Goal: Task Accomplishment & Management: Manage account settings

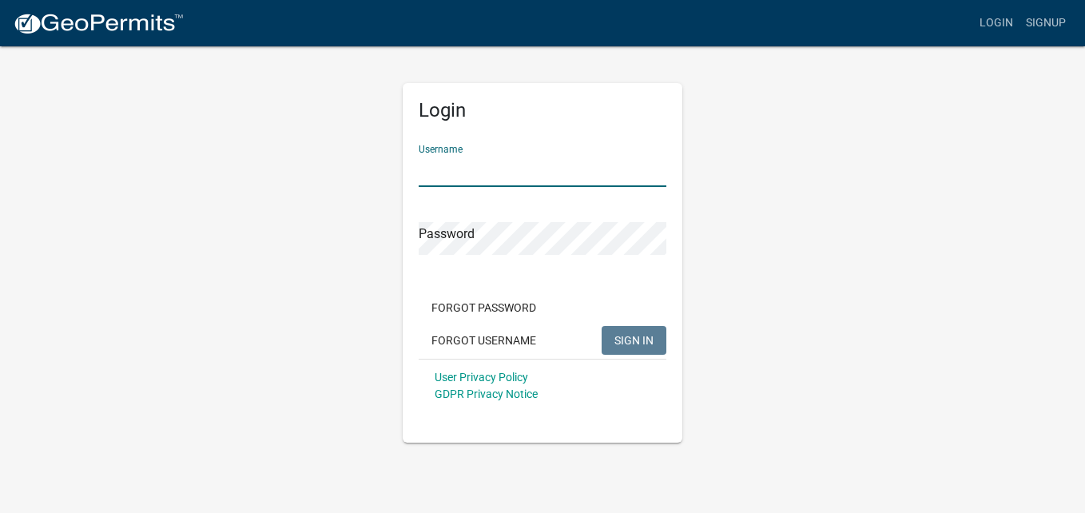
click at [502, 170] on input "Username" at bounding box center [542, 170] width 248 height 33
type input "P"
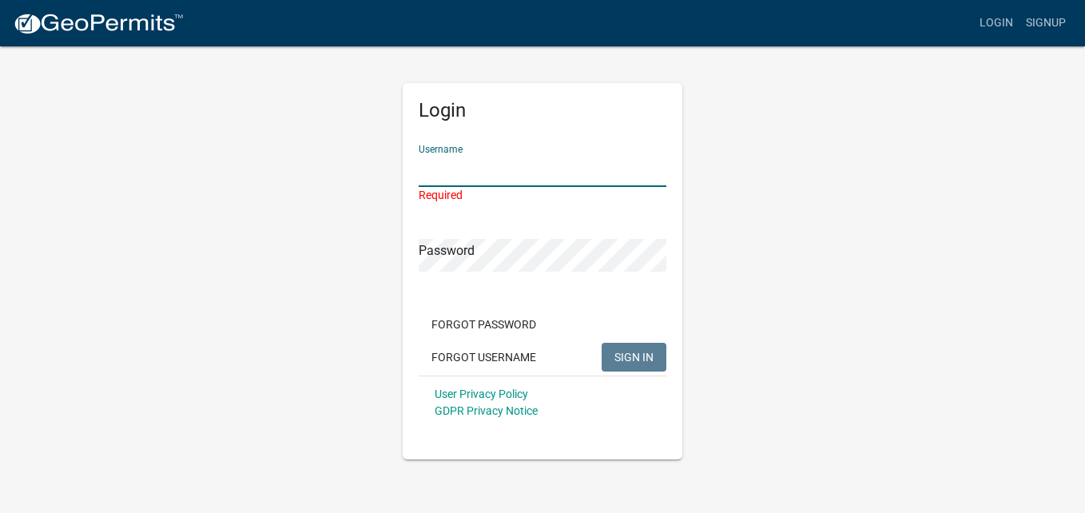
click at [487, 163] on input "Username" at bounding box center [542, 170] width 248 height 33
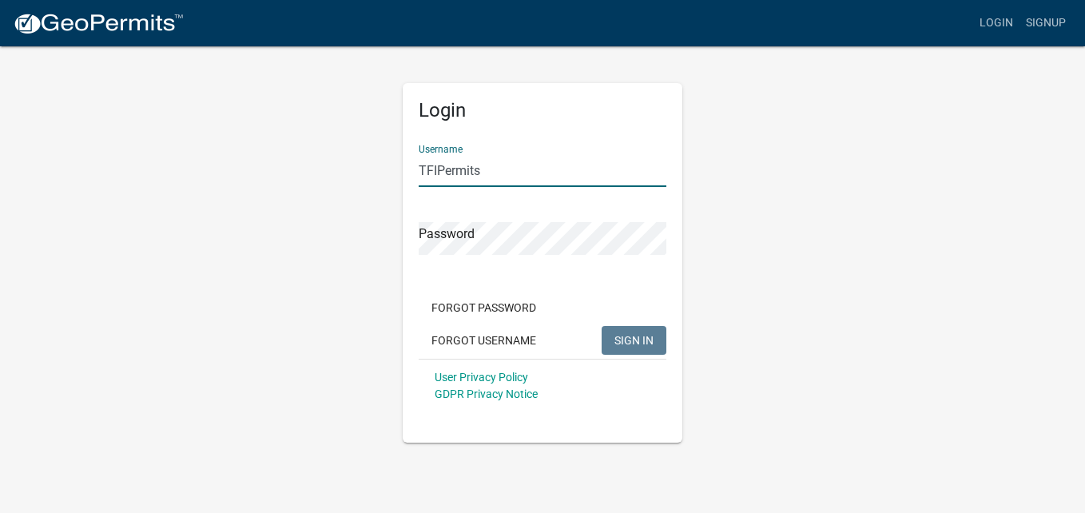
type input "TFIPermits"
click at [601, 326] on button "SIGN IN" at bounding box center [633, 340] width 65 height 29
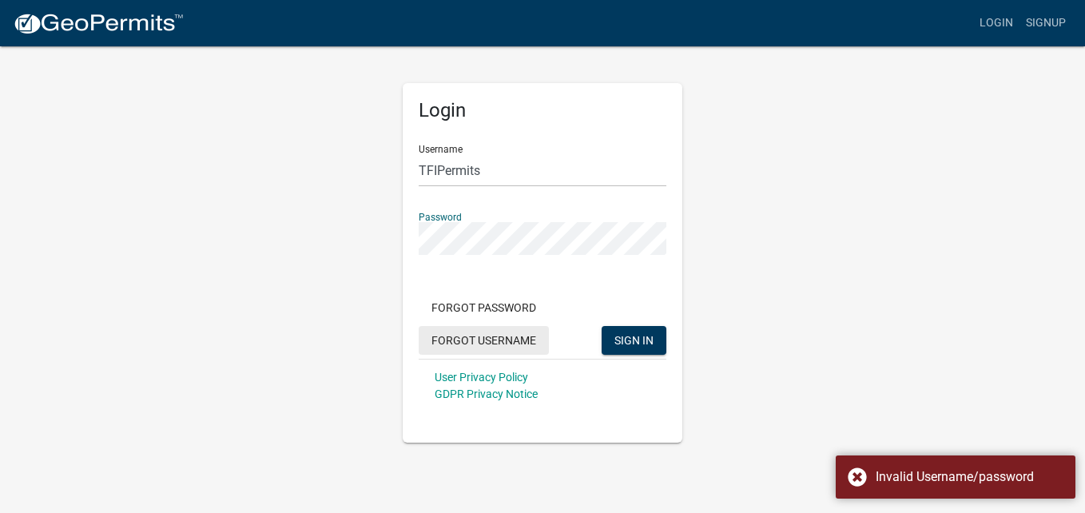
click at [505, 342] on button "Forgot Username" at bounding box center [483, 340] width 130 height 29
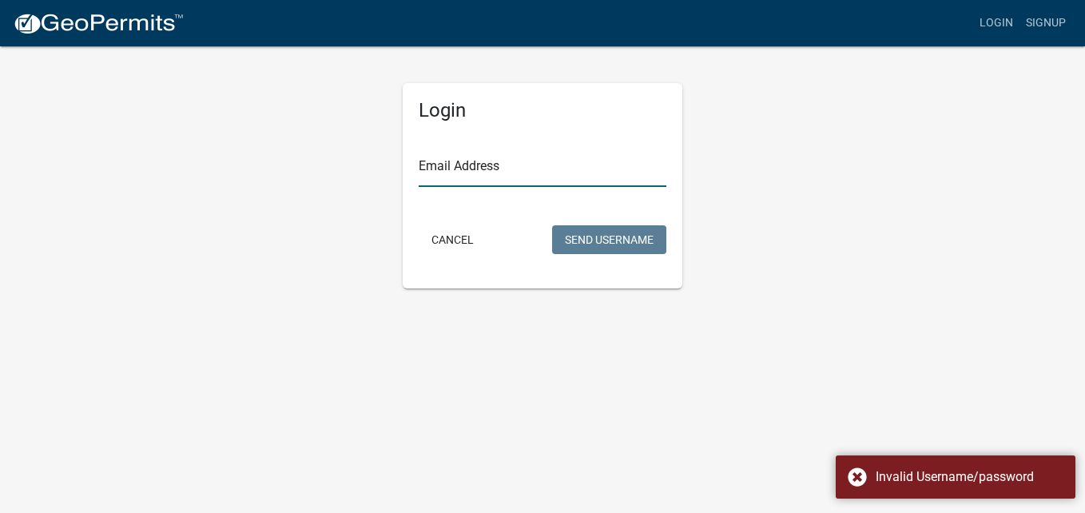
click at [518, 171] on input "Email Address" at bounding box center [542, 170] width 248 height 33
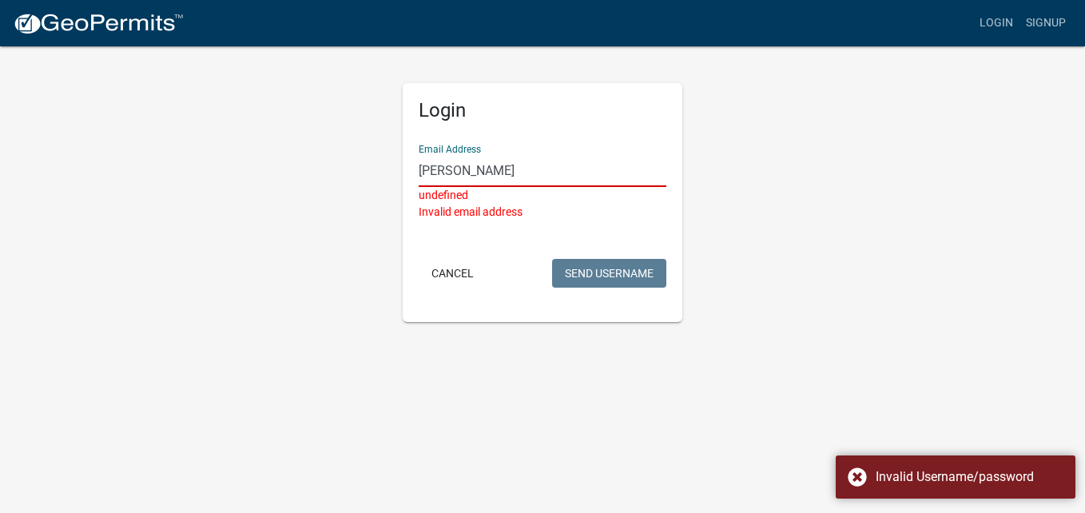
type input "[PERSON_NAME][EMAIL_ADDRESS][DOMAIN_NAME]"
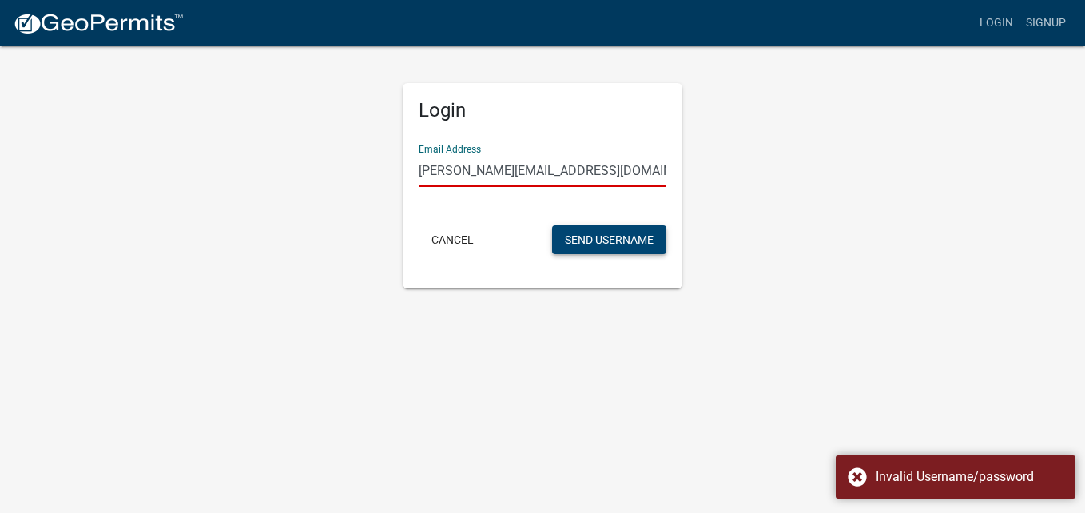
click at [584, 243] on button "Send Username" at bounding box center [609, 239] width 114 height 29
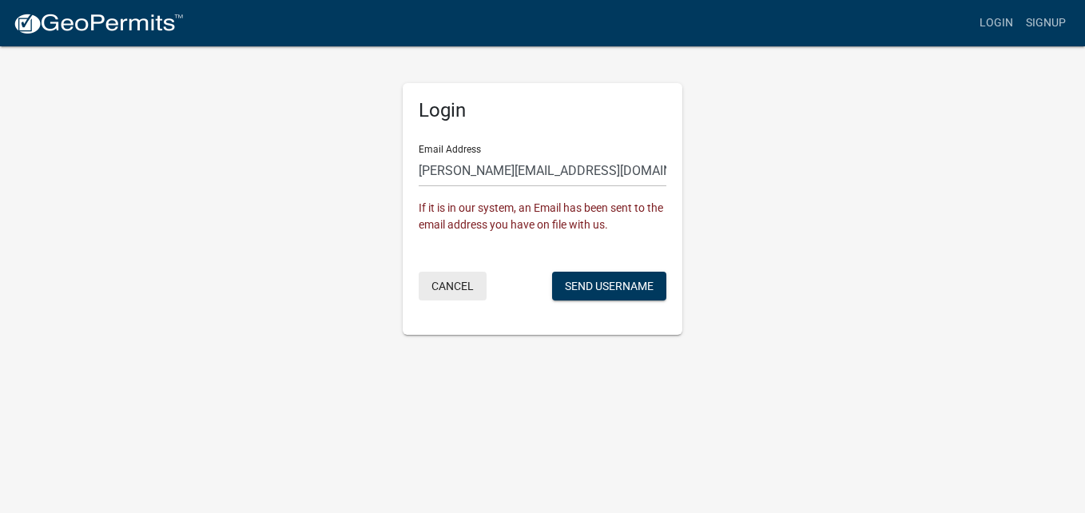
click at [469, 284] on button "Cancel" at bounding box center [452, 286] width 68 height 29
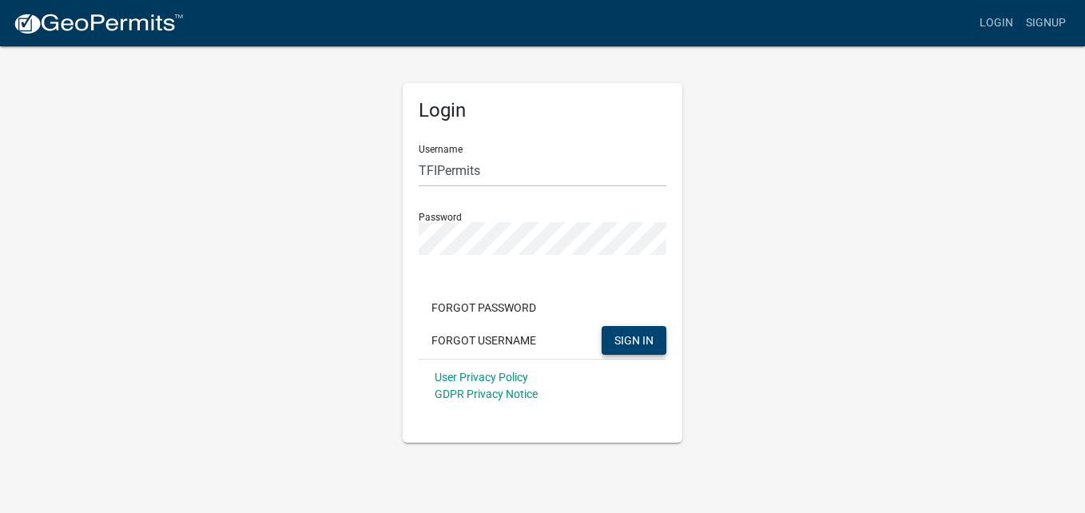
click at [625, 341] on span "SIGN IN" at bounding box center [633, 339] width 39 height 13
click at [532, 161] on input "TFIPermits" at bounding box center [542, 170] width 248 height 33
click at [494, 338] on button "Forgot Username" at bounding box center [483, 340] width 130 height 29
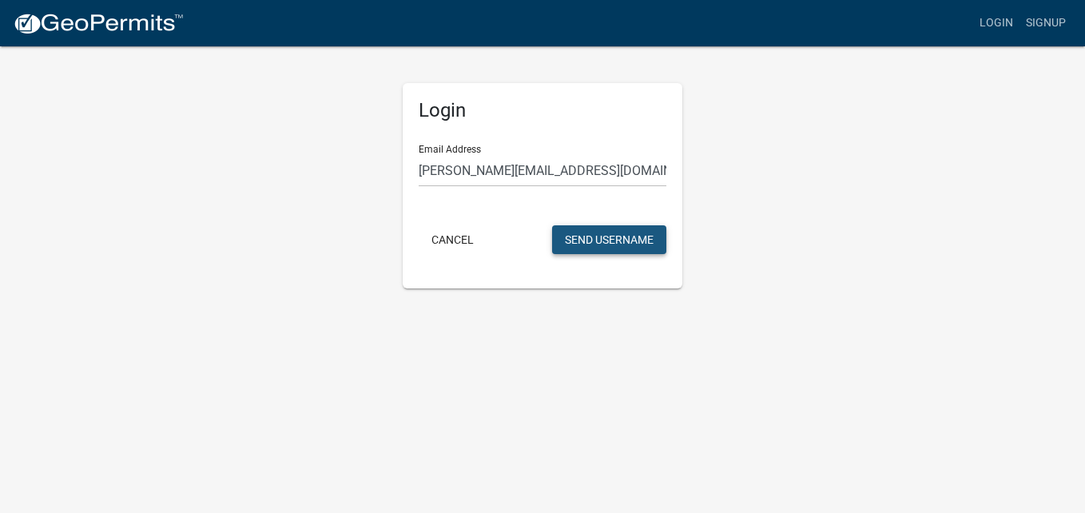
click at [590, 240] on button "Send Username" at bounding box center [609, 239] width 114 height 29
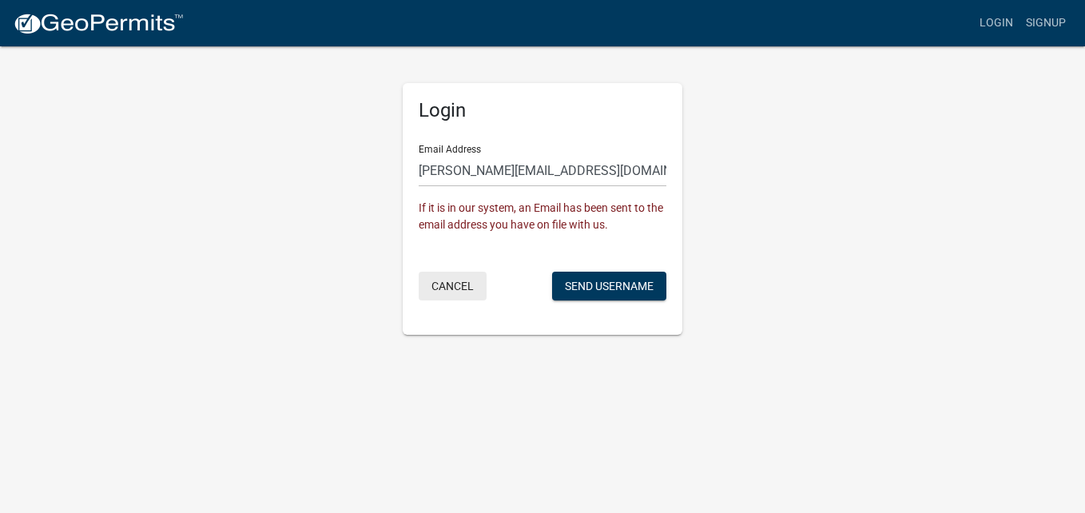
click at [445, 292] on button "Cancel" at bounding box center [452, 286] width 68 height 29
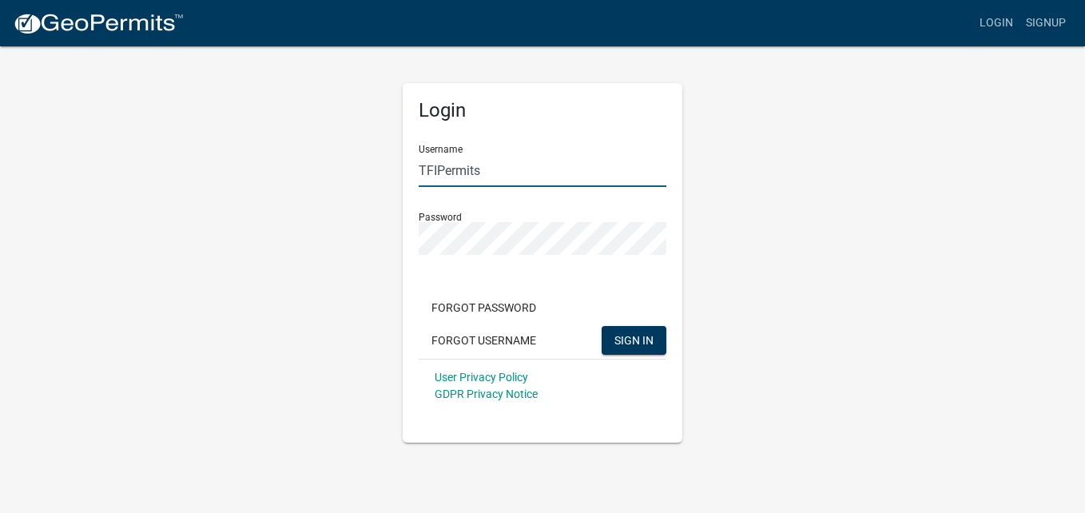
click at [498, 165] on input "TFIPermits" at bounding box center [542, 170] width 248 height 33
type input "TopForm"
click at [601, 326] on button "SIGN IN" at bounding box center [633, 340] width 65 height 29
click at [333, 302] on div "Login Username TopForm Password Forgot Password Forgot Username SIGN IN User Pr…" at bounding box center [542, 244] width 910 height 398
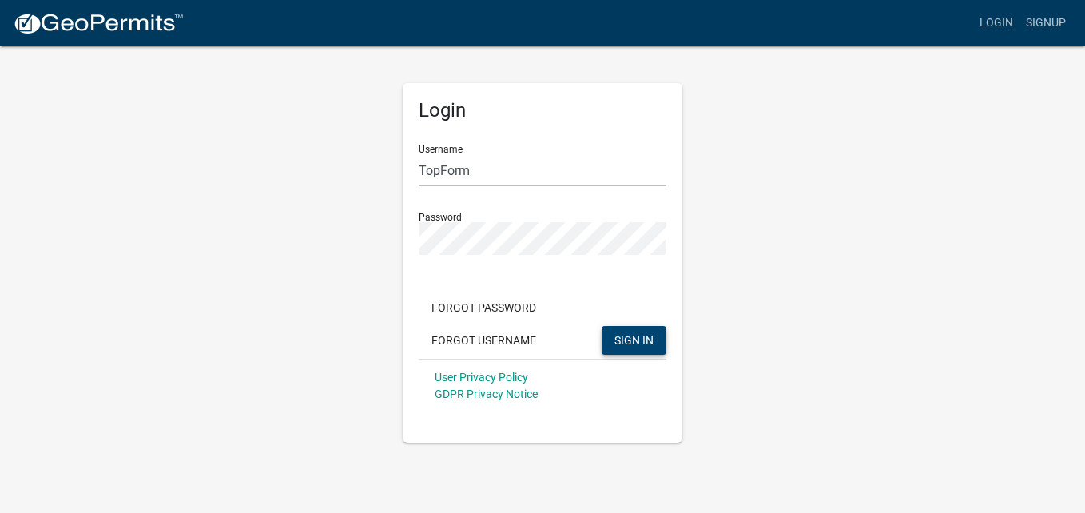
click at [645, 329] on button "SIGN IN" at bounding box center [633, 340] width 65 height 29
click at [651, 342] on span "SIGN IN" at bounding box center [633, 339] width 39 height 13
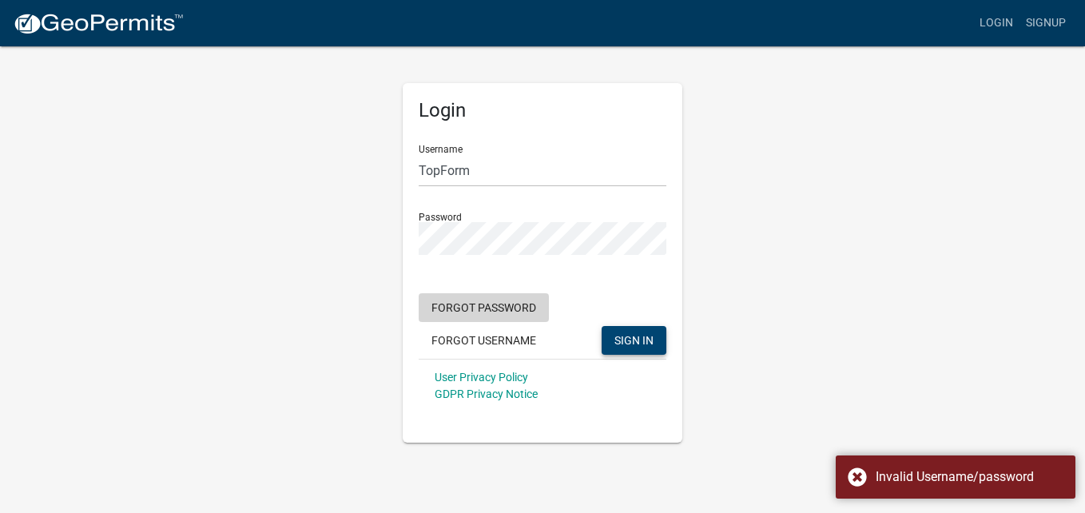
click at [506, 306] on button "Forgot Password" at bounding box center [483, 307] width 130 height 29
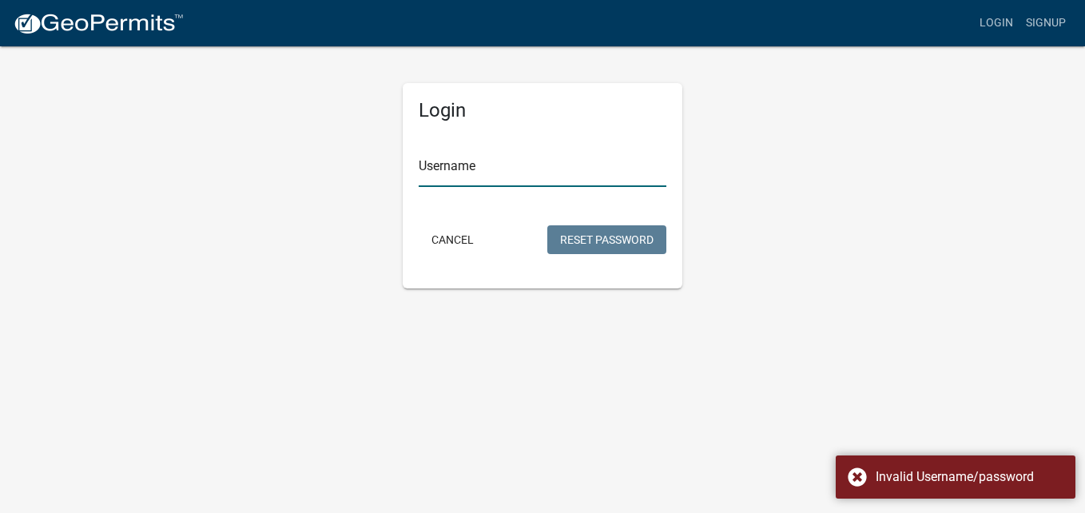
click at [503, 165] on input "Username" at bounding box center [542, 170] width 248 height 33
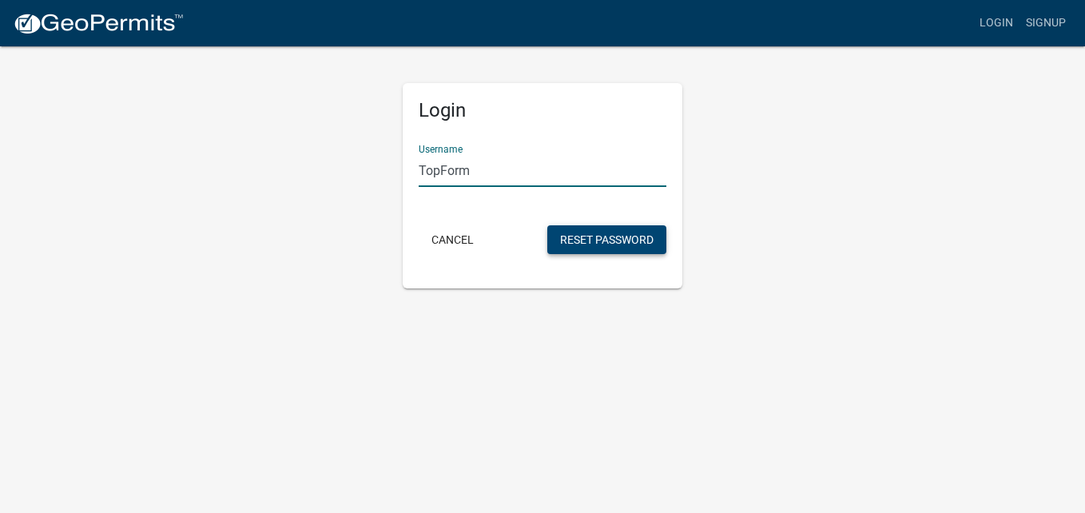
type input "TopForm"
click at [597, 234] on button "Reset Password" at bounding box center [606, 239] width 119 height 29
